Goal: Information Seeking & Learning: Learn about a topic

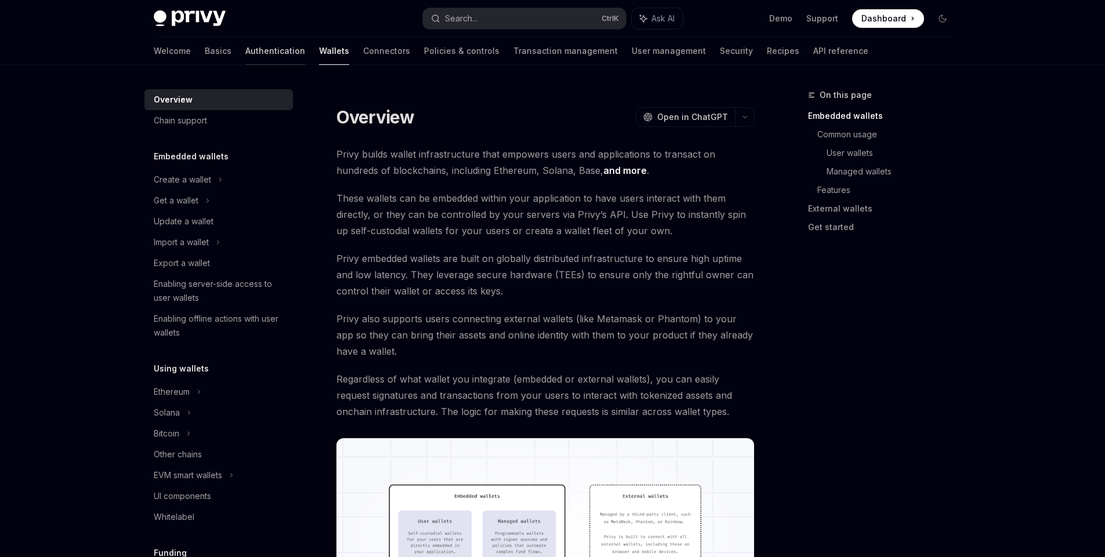
click at [245, 49] on link "Authentication" at bounding box center [275, 51] width 60 height 28
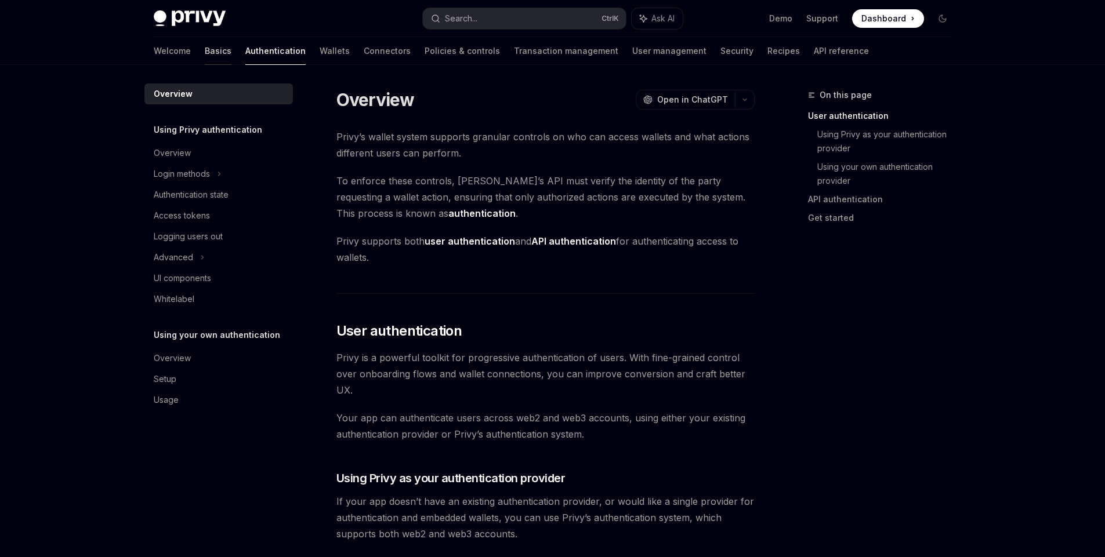
click at [205, 50] on link "Basics" at bounding box center [218, 51] width 27 height 28
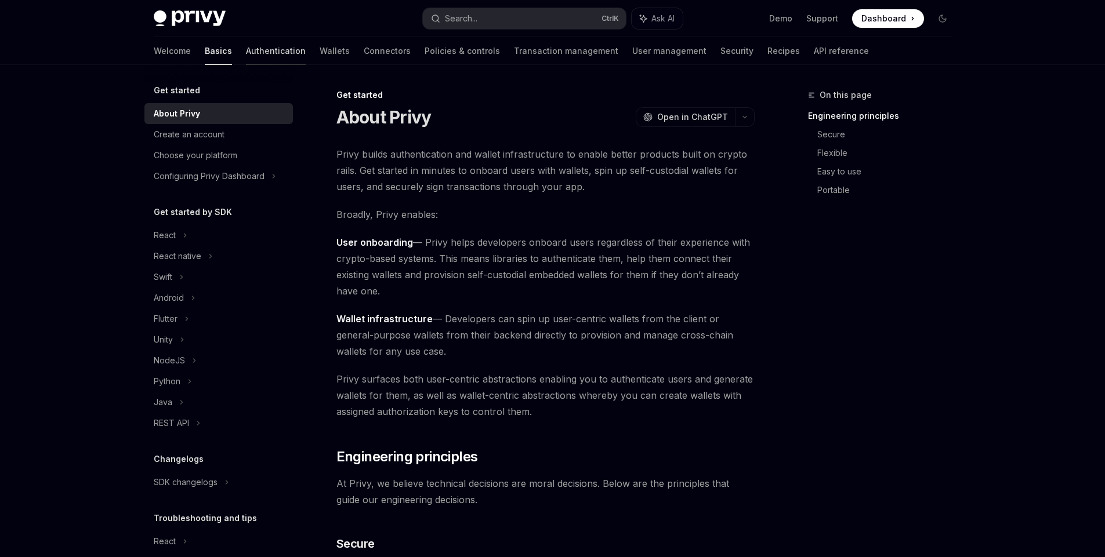
click at [246, 50] on link "Authentication" at bounding box center [276, 51] width 60 height 28
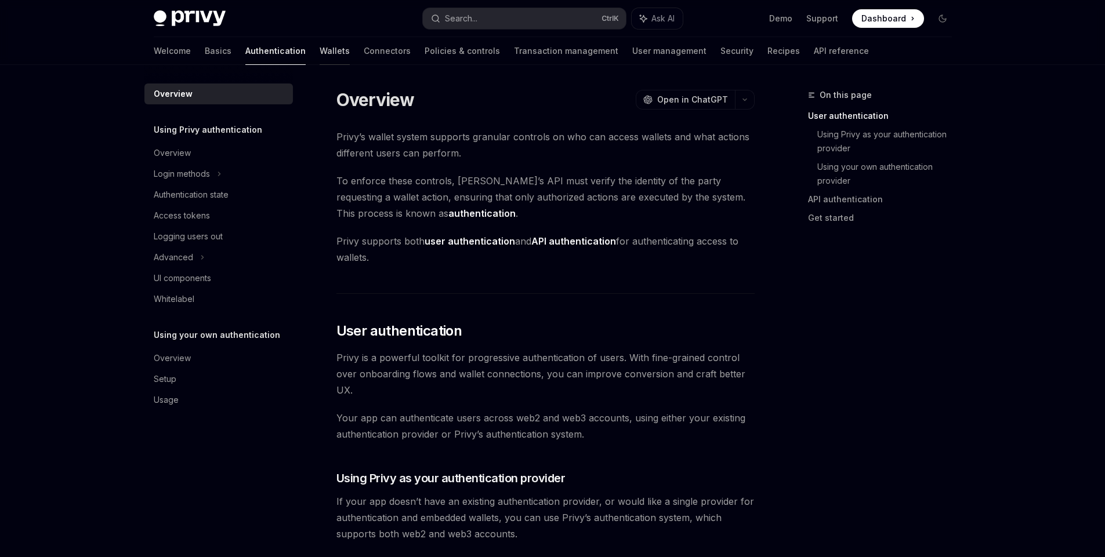
click at [319, 49] on link "Wallets" at bounding box center [334, 51] width 30 height 28
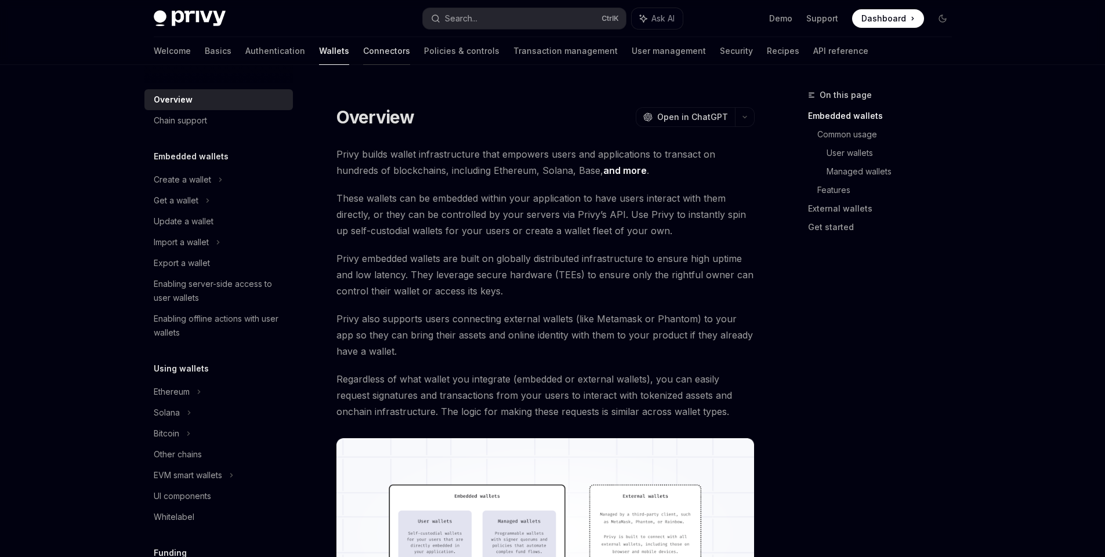
click at [363, 50] on link "Connectors" at bounding box center [386, 51] width 47 height 28
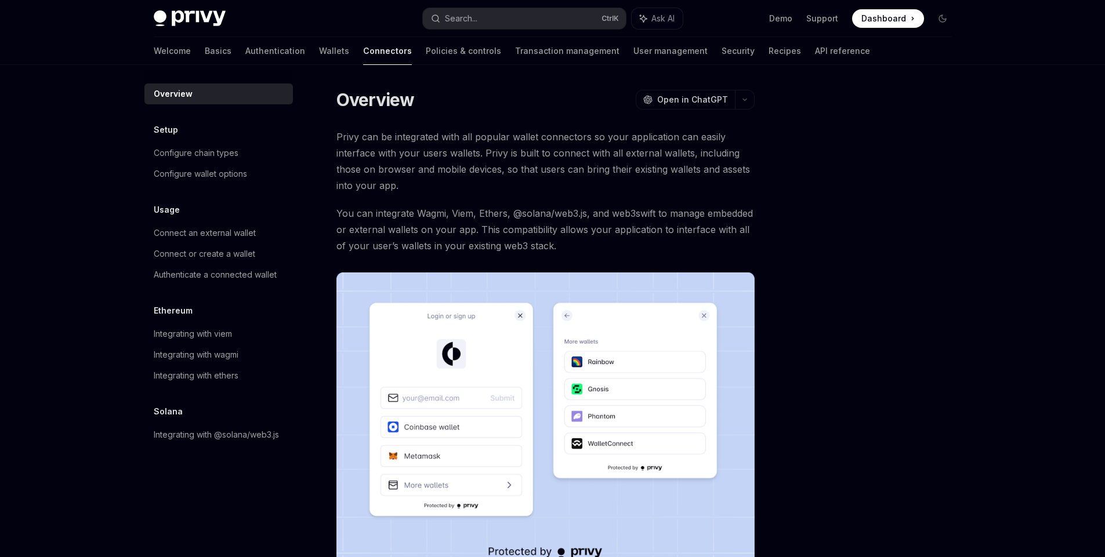
click at [446, 49] on div "Welcome Basics Authentication Wallets Connectors Policies & controls Transactio…" at bounding box center [512, 51] width 716 height 28
click at [515, 49] on link "Transaction management" at bounding box center [567, 51] width 104 height 28
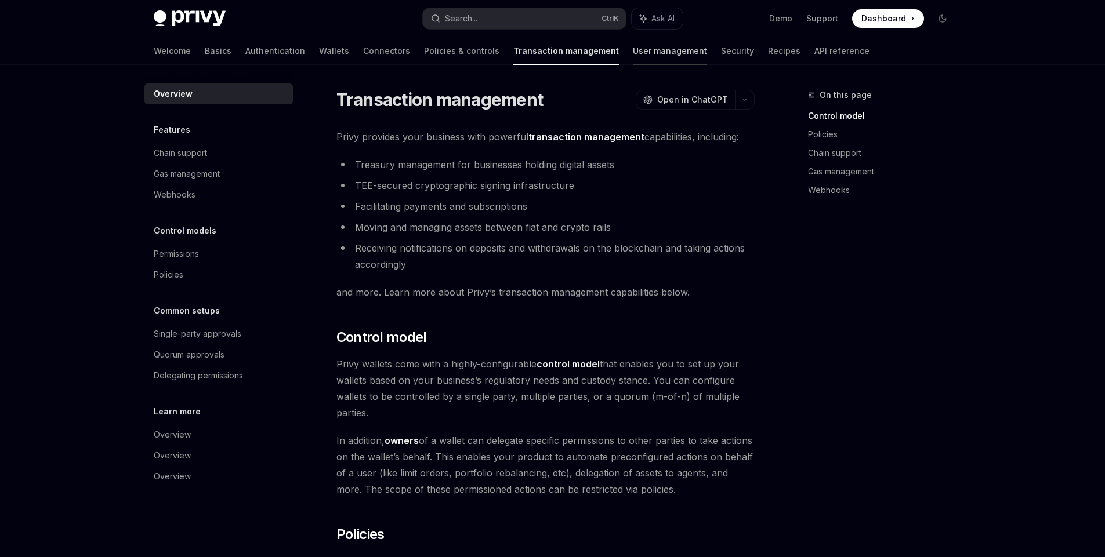
click at [633, 55] on link "User management" at bounding box center [670, 51] width 74 height 28
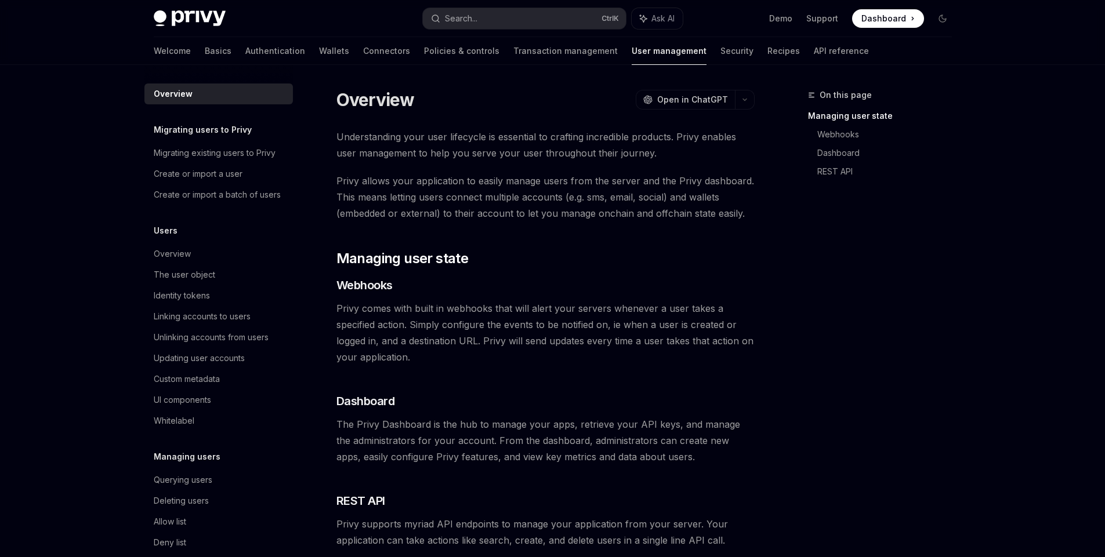
click at [688, 50] on div "Welcome Basics Authentication Wallets Connectors Policies & controls Transactio…" at bounding box center [511, 51] width 715 height 28
click at [767, 50] on link "Recipes" at bounding box center [783, 51] width 32 height 28
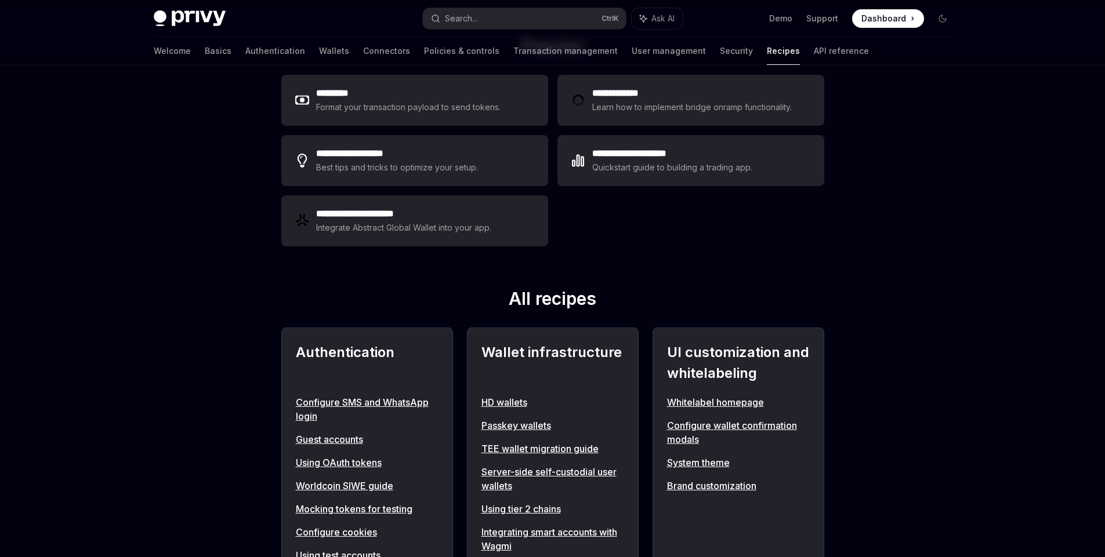
scroll to position [209, 0]
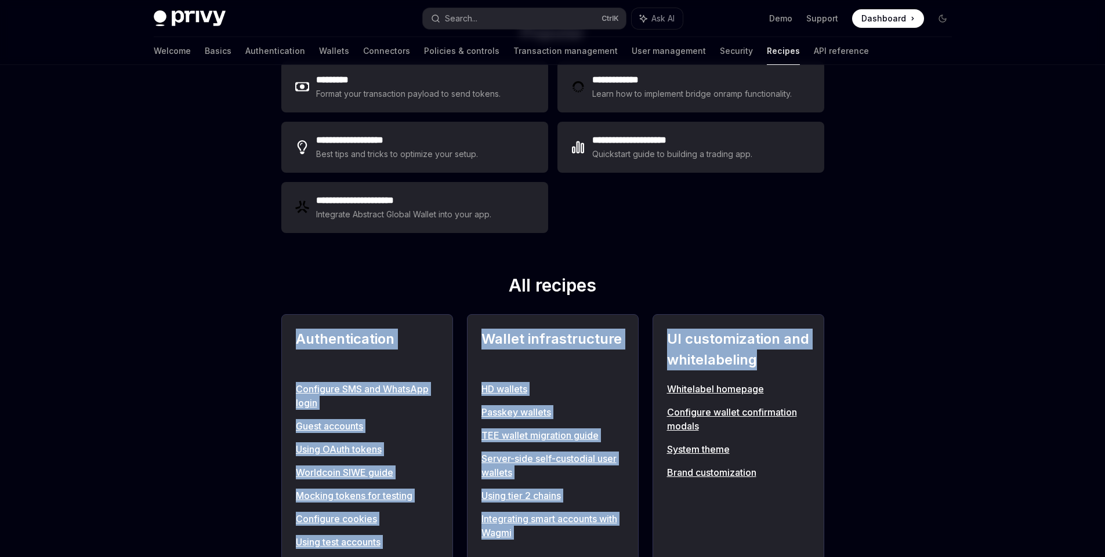
drag, startPoint x: 259, startPoint y: 328, endPoint x: 886, endPoint y: 372, distance: 628.9
drag, startPoint x: 749, startPoint y: 359, endPoint x: 201, endPoint y: 330, distance: 549.3
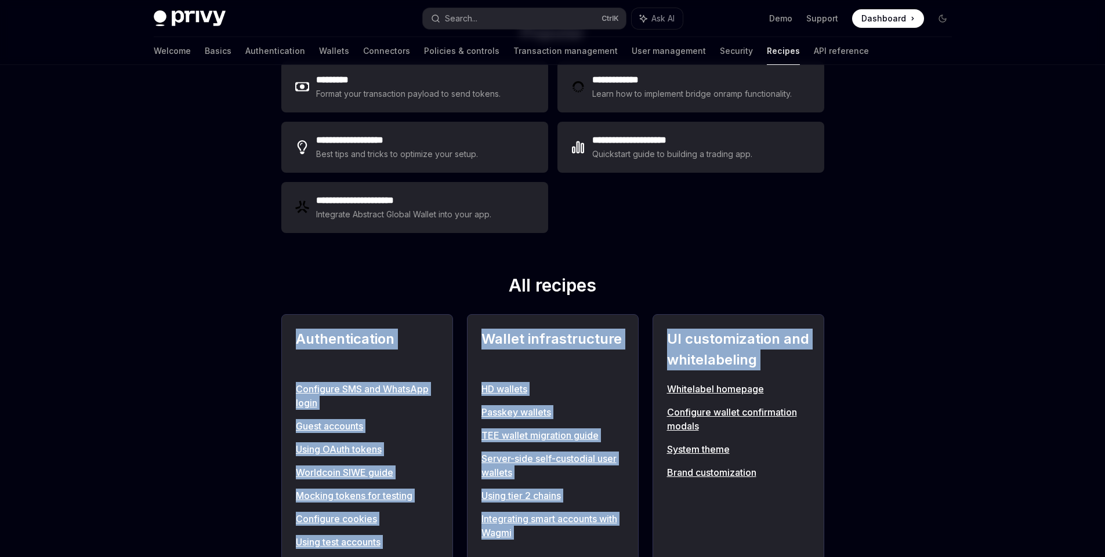
drag, startPoint x: 359, startPoint y: 344, endPoint x: 826, endPoint y: 376, distance: 468.4
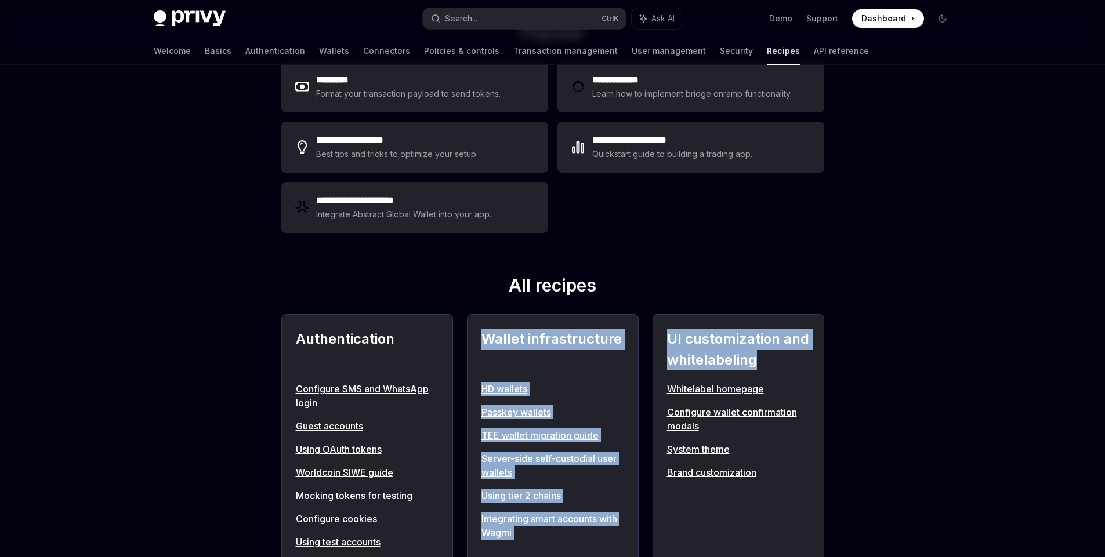
drag, startPoint x: 606, startPoint y: 344, endPoint x: 351, endPoint y: 316, distance: 256.6
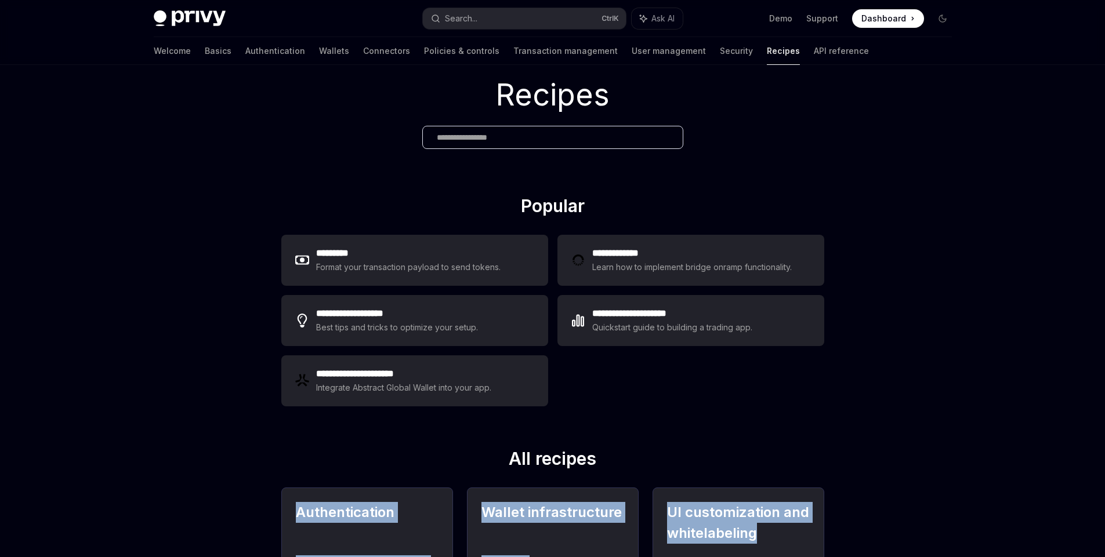
scroll to position [0, 0]
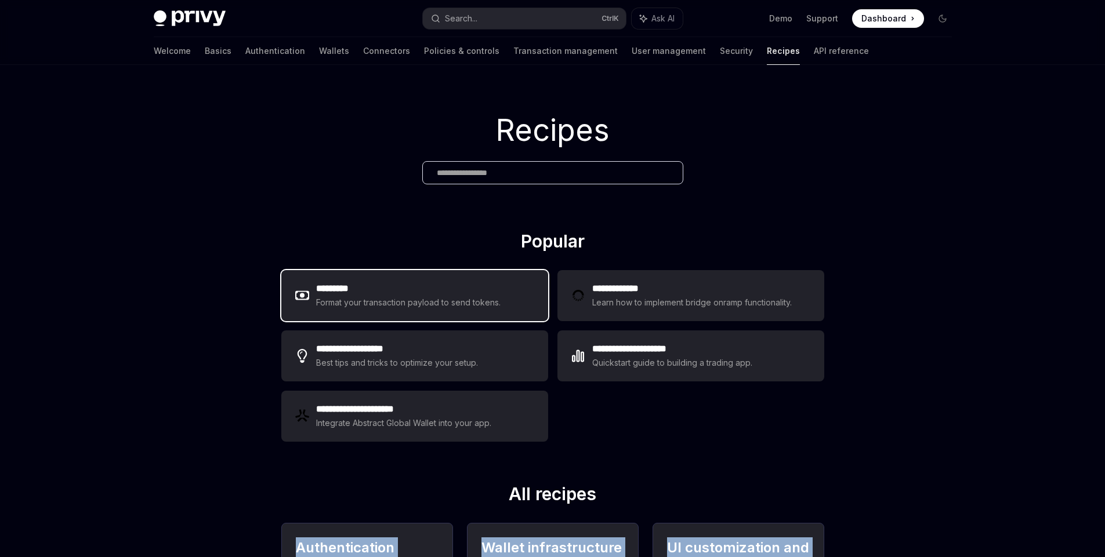
click at [347, 285] on h2 "*********" at bounding box center [408, 289] width 185 height 14
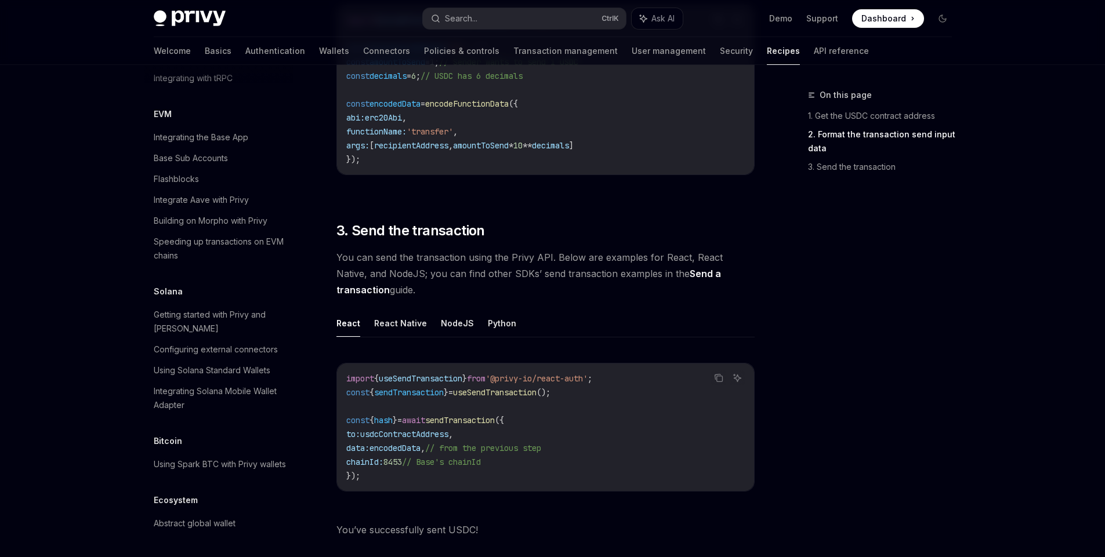
scroll to position [731, 0]
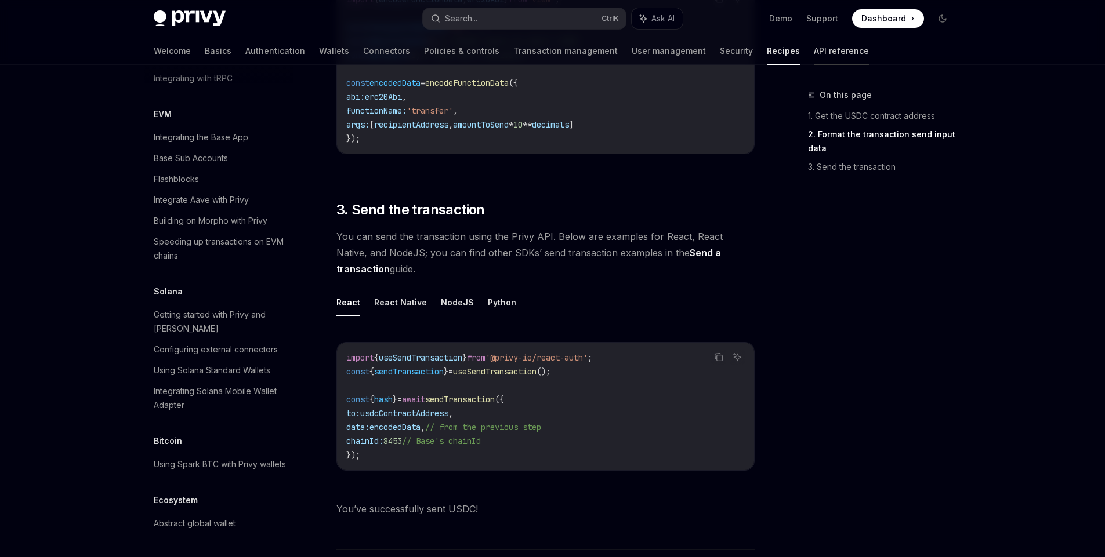
click at [813, 47] on link "API reference" at bounding box center [840, 51] width 55 height 28
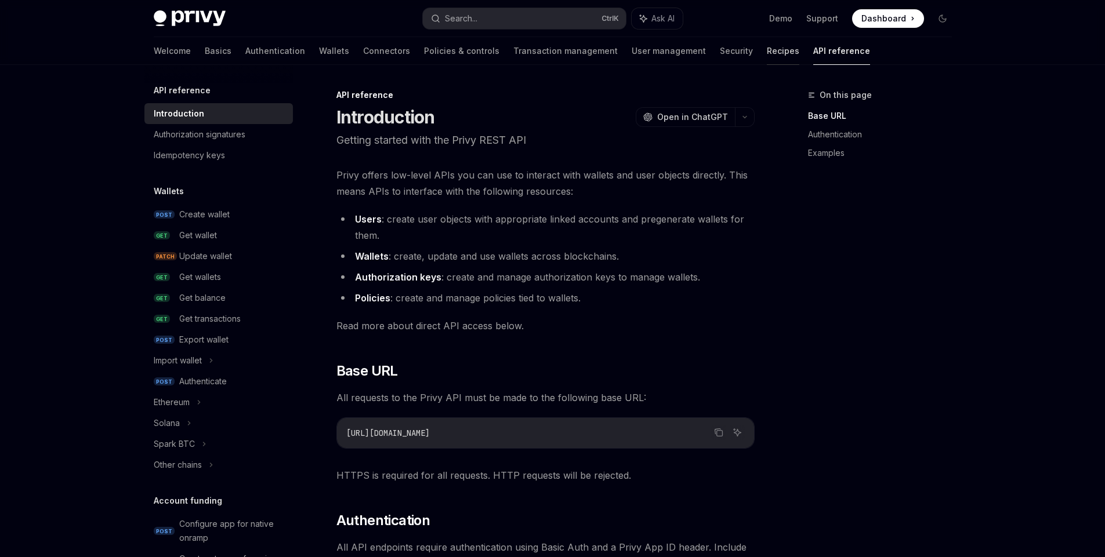
click at [766, 52] on link "Recipes" at bounding box center [782, 51] width 32 height 28
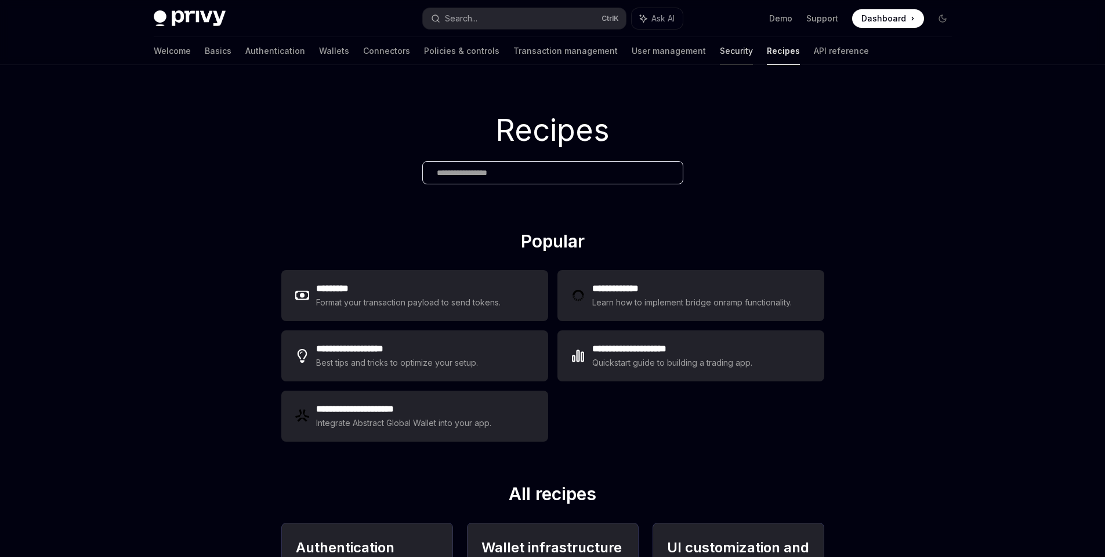
click at [720, 51] on link "Security" at bounding box center [736, 51] width 33 height 28
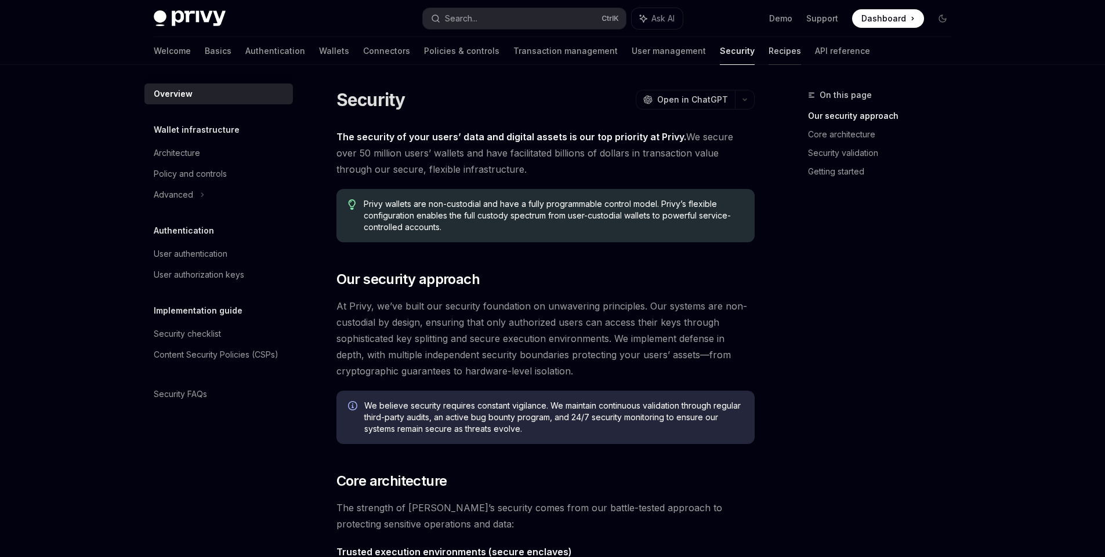
click at [768, 56] on link "Recipes" at bounding box center [784, 51] width 32 height 28
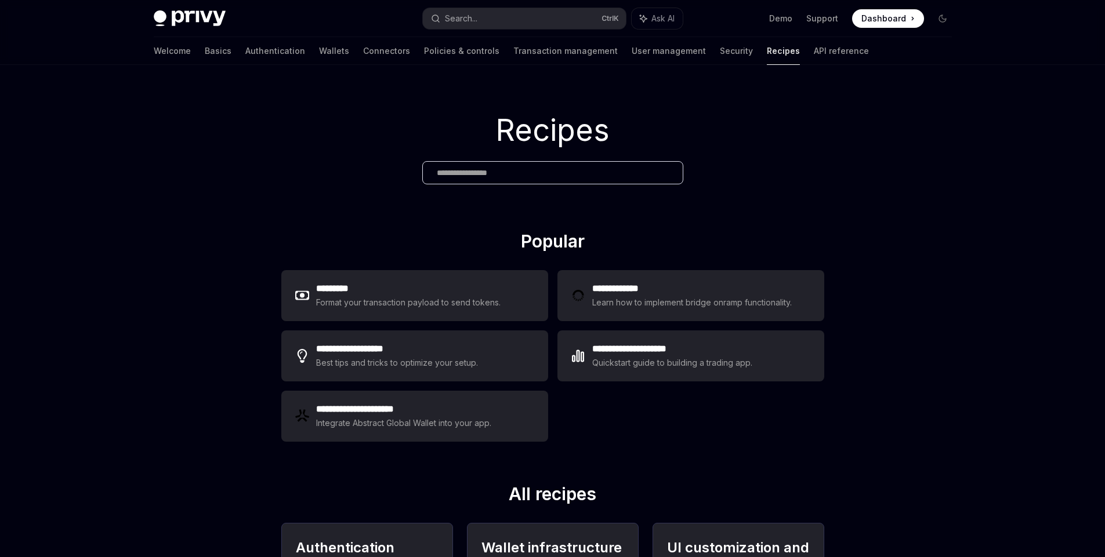
click at [495, 165] on div at bounding box center [552, 172] width 261 height 23
click at [489, 179] on input "text" at bounding box center [553, 173] width 232 height 12
drag, startPoint x: 431, startPoint y: 125, endPoint x: 715, endPoint y: 168, distance: 286.7
click at [715, 167] on div "Recipes" at bounding box center [552, 148] width 1105 height 166
click at [690, 251] on h2 "Popular" at bounding box center [552, 244] width 543 height 26
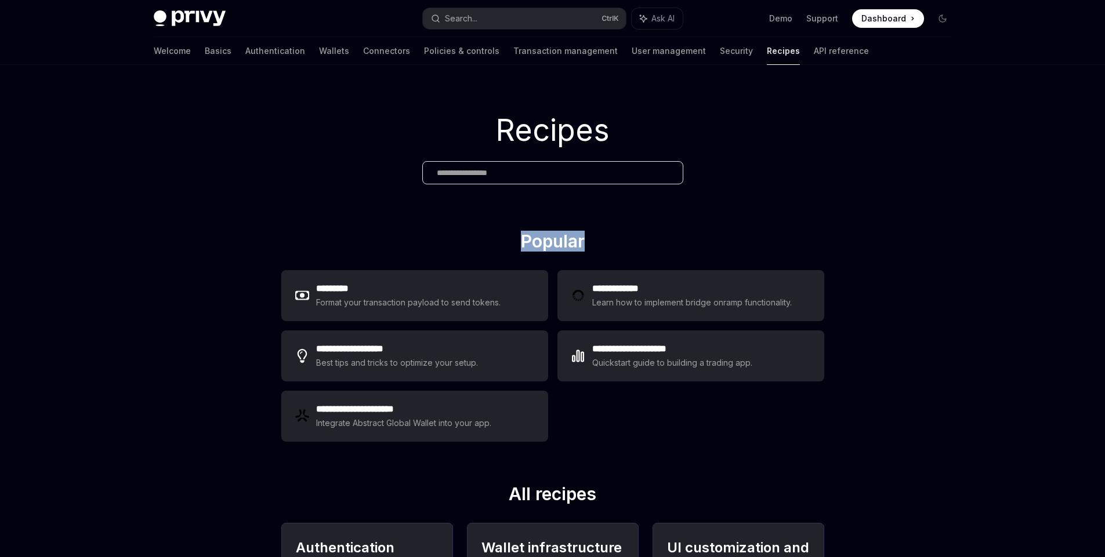
drag, startPoint x: 641, startPoint y: 246, endPoint x: 443, endPoint y: 237, distance: 198.5
click at [443, 237] on h2 "Popular" at bounding box center [552, 244] width 543 height 26
click at [720, 49] on link "Security" at bounding box center [736, 51] width 33 height 28
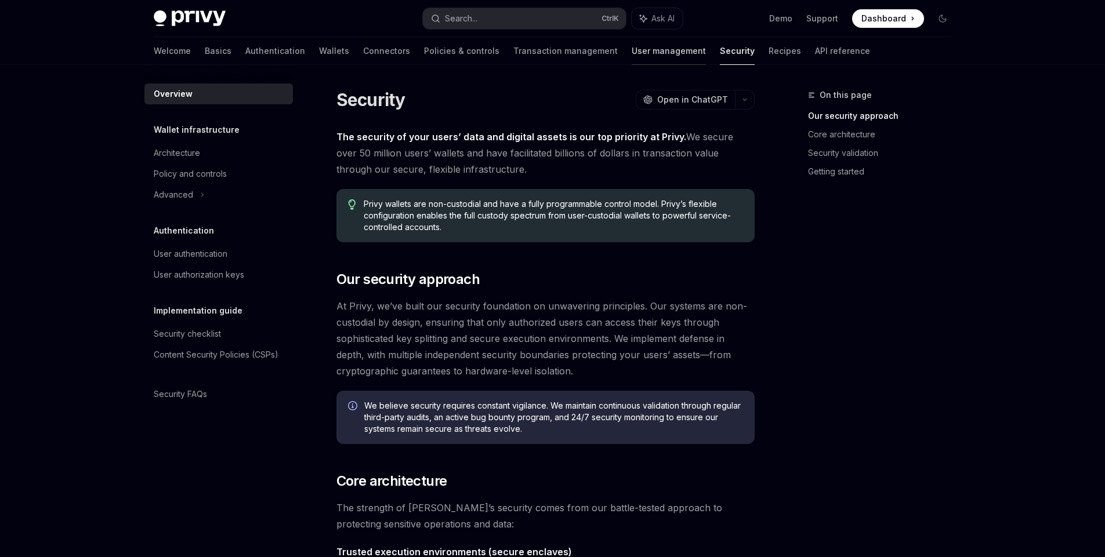
click at [631, 54] on link "User management" at bounding box center [668, 51] width 74 height 28
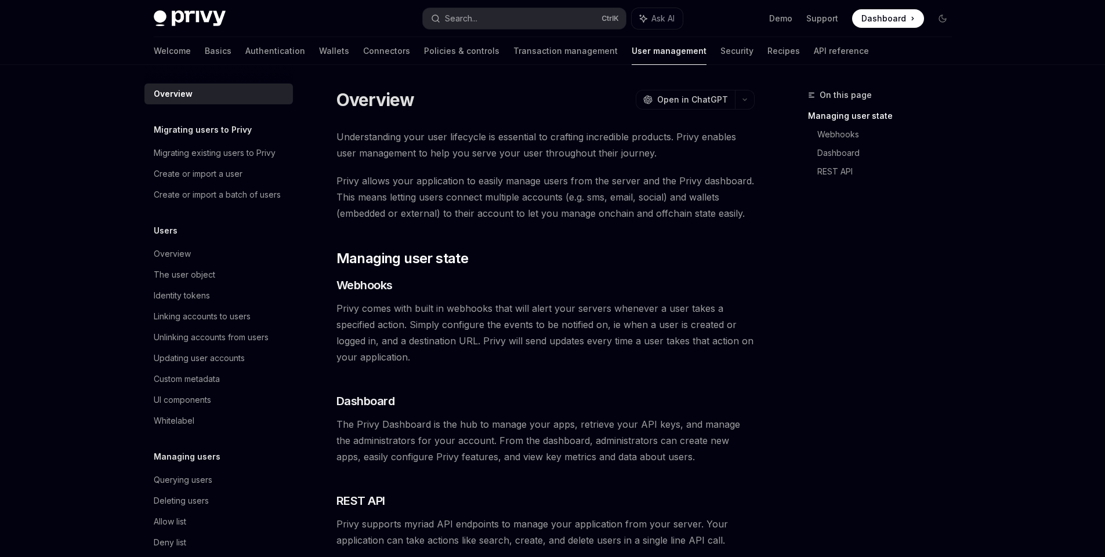
click at [513, 52] on link "Transaction management" at bounding box center [565, 51] width 104 height 28
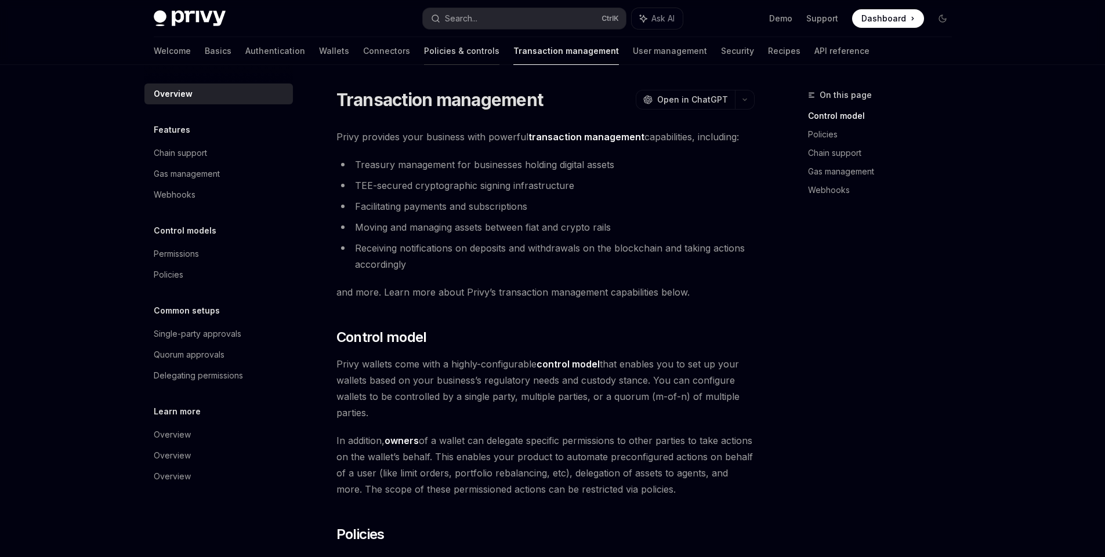
click at [424, 50] on link "Policies & controls" at bounding box center [461, 51] width 75 height 28
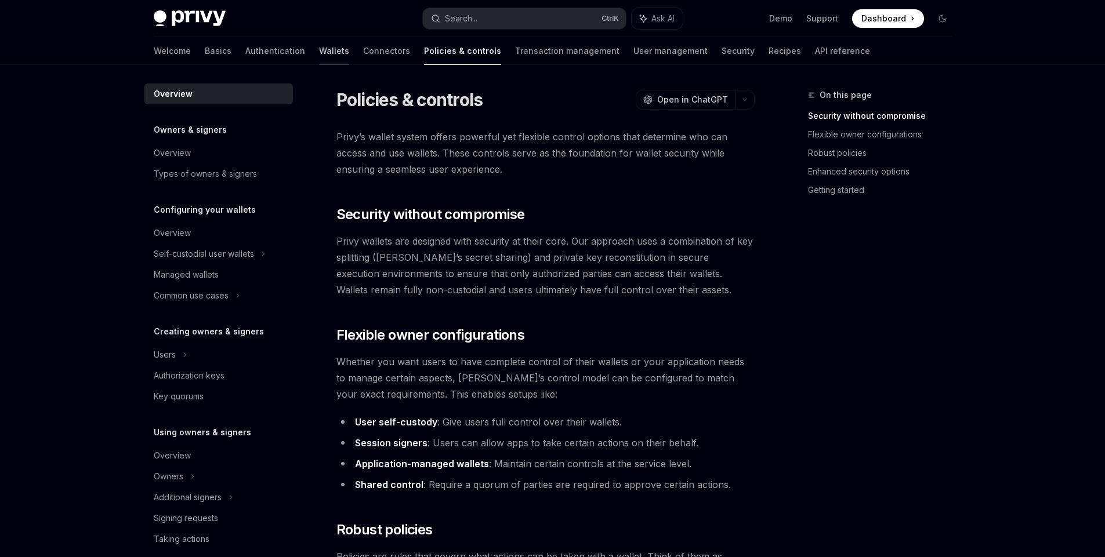
click at [319, 52] on link "Wallets" at bounding box center [334, 51] width 30 height 28
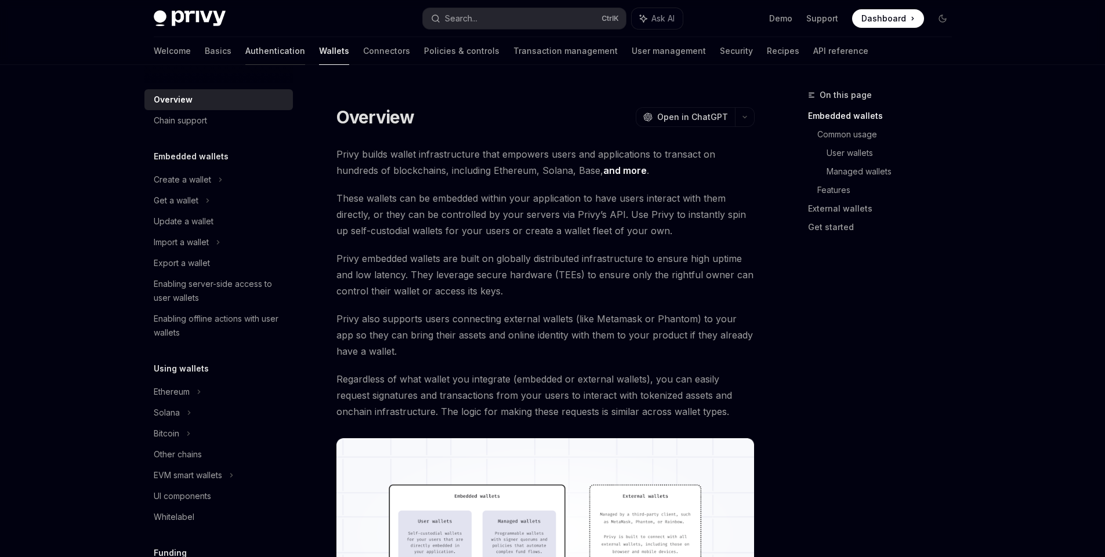
click at [245, 49] on link "Authentication" at bounding box center [275, 51] width 60 height 28
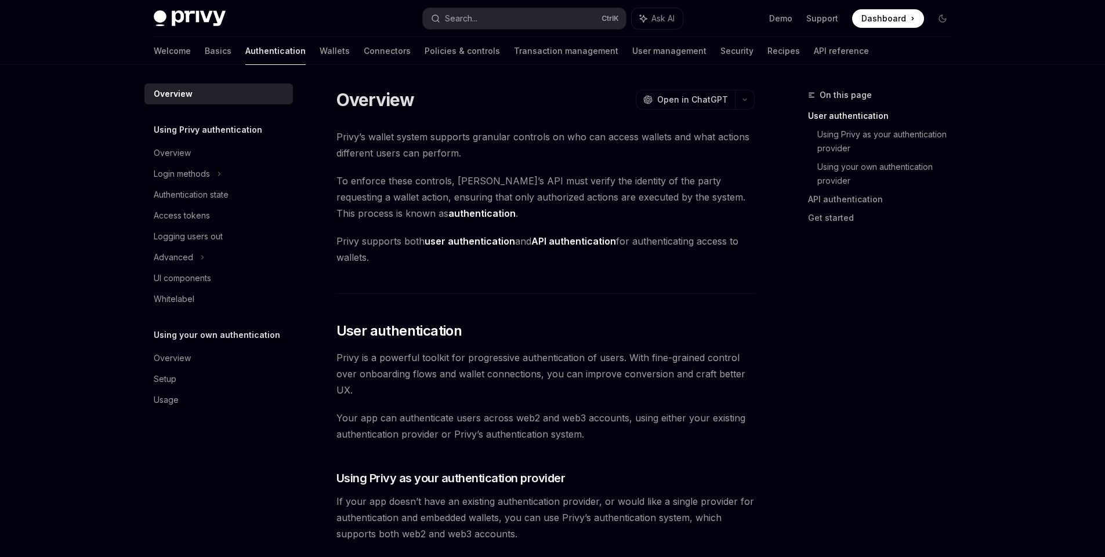
click at [205, 50] on link "Basics" at bounding box center [218, 51] width 27 height 28
type textarea "*"
